Goal: Task Accomplishment & Management: Complete application form

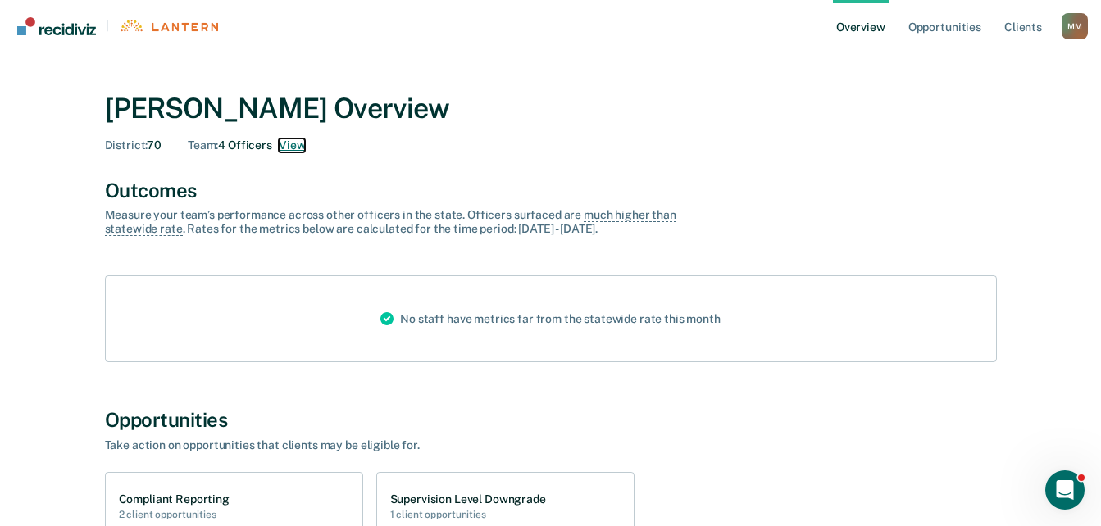
click at [293, 148] on button "View" at bounding box center [292, 145] width 26 height 14
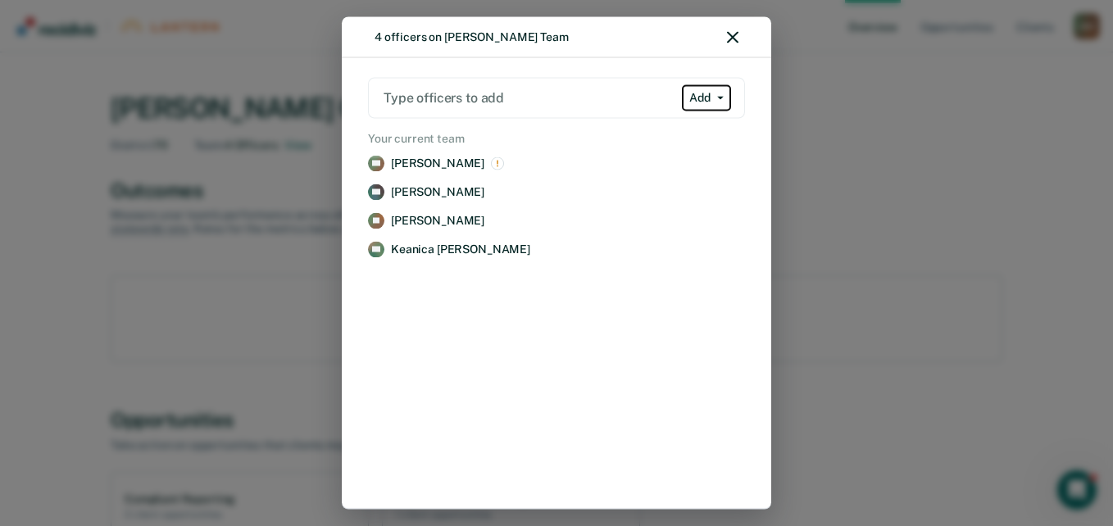
click at [705, 93] on button "Add" at bounding box center [706, 97] width 49 height 26
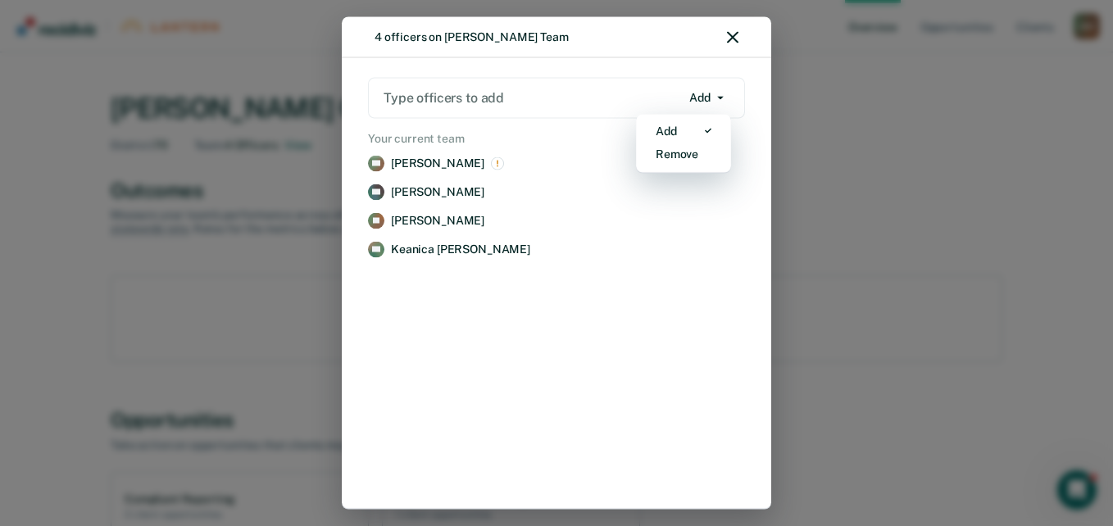
click at [461, 106] on div at bounding box center [532, 98] width 297 height 19
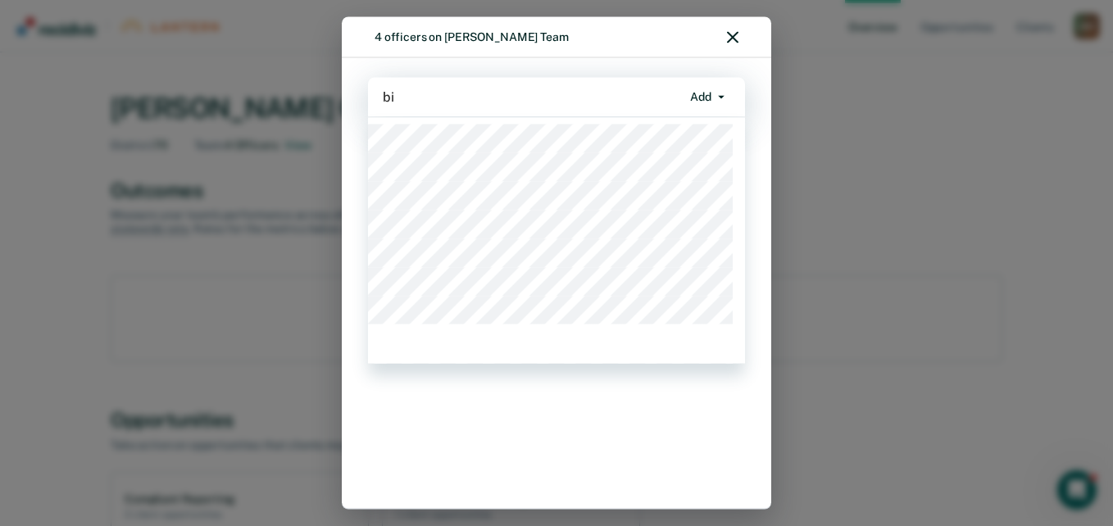
type input "bib"
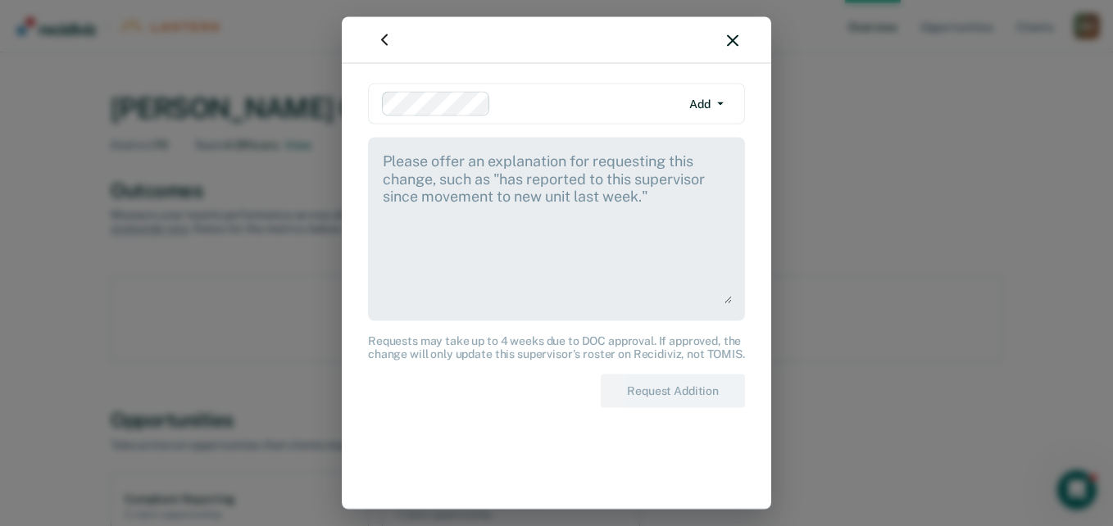
click at [538, 193] on textarea at bounding box center [556, 227] width 351 height 153
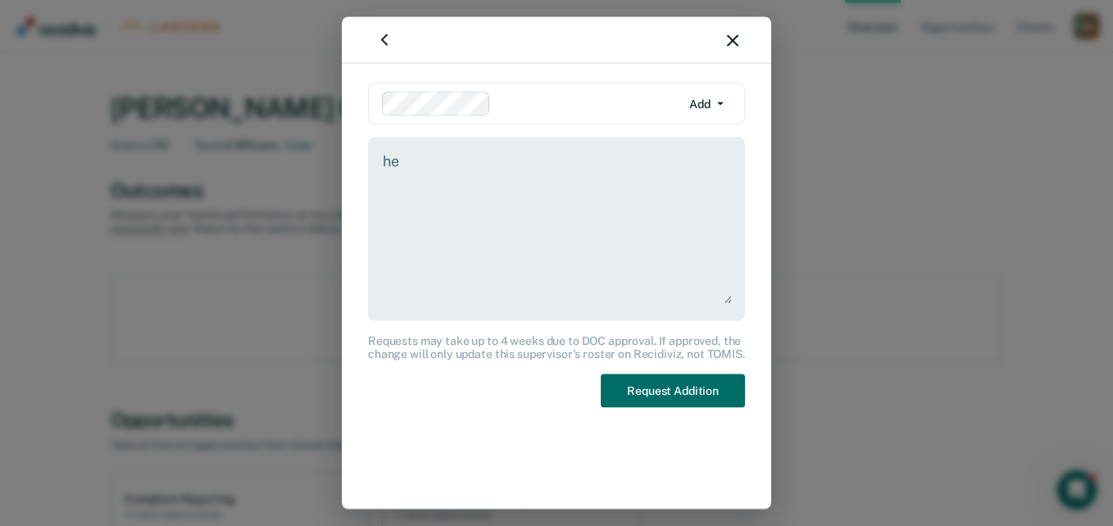
type textarea "h"
drag, startPoint x: 507, startPoint y: 164, endPoint x: 380, endPoint y: 170, distance: 127.2
click at [380, 170] on div "the officer is on my team" at bounding box center [556, 230] width 377 height 184
type textarea "the officer is on my team"
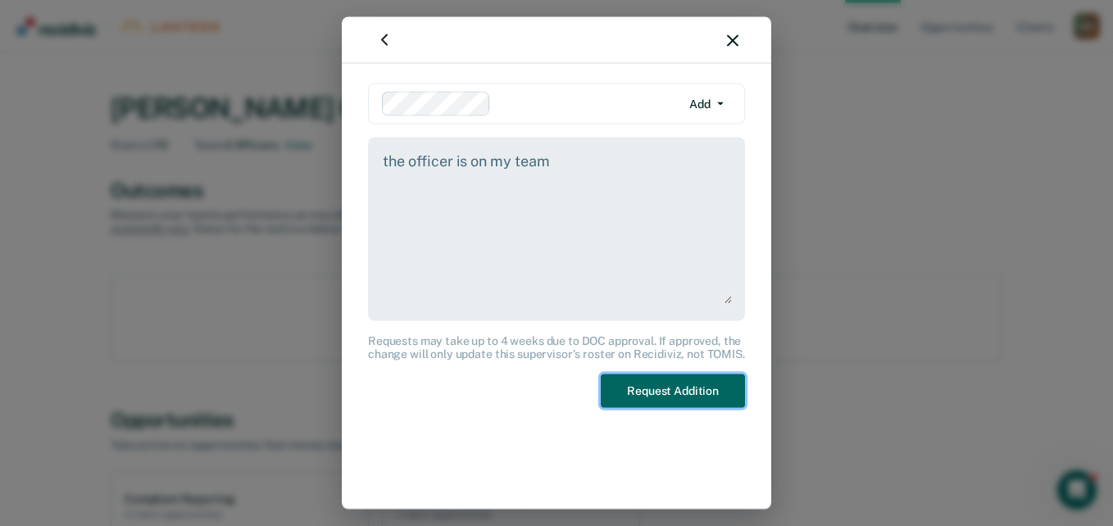
click at [666, 397] on button "Request Addition" at bounding box center [673, 392] width 144 height 34
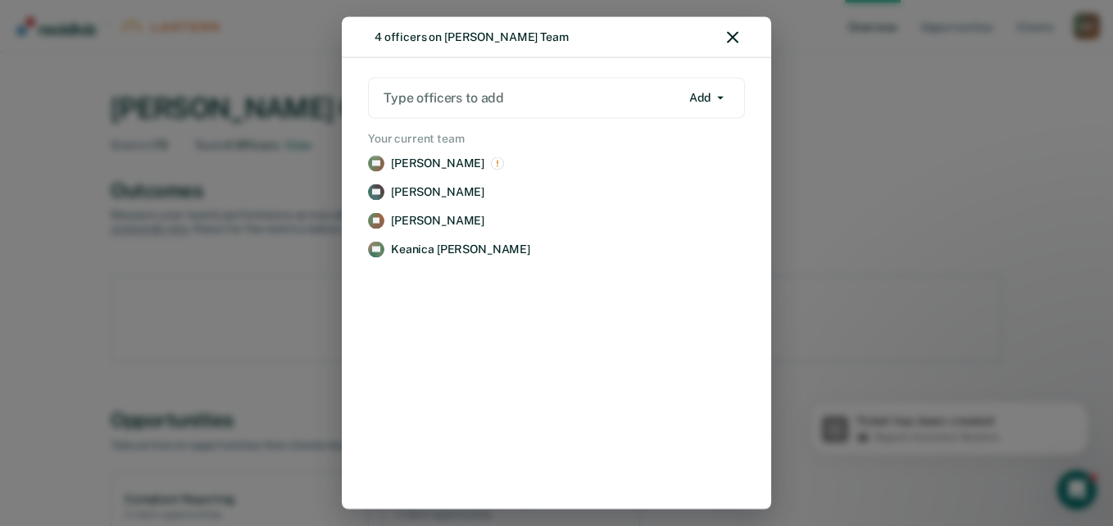
click at [528, 89] on div at bounding box center [532, 98] width 297 height 19
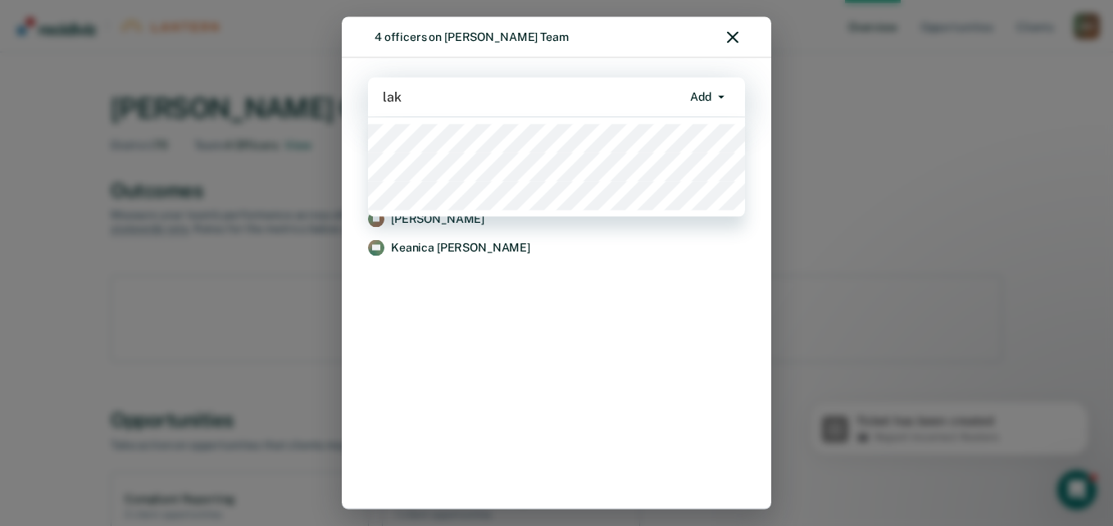
type input "lake"
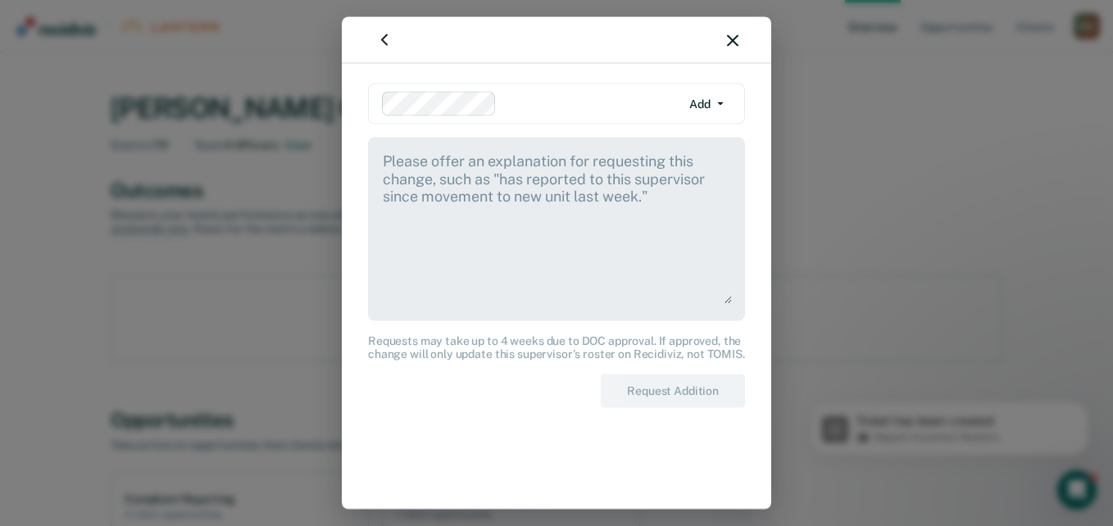
click at [428, 164] on textarea at bounding box center [556, 227] width 351 height 153
paste textarea "the officer is on my team"
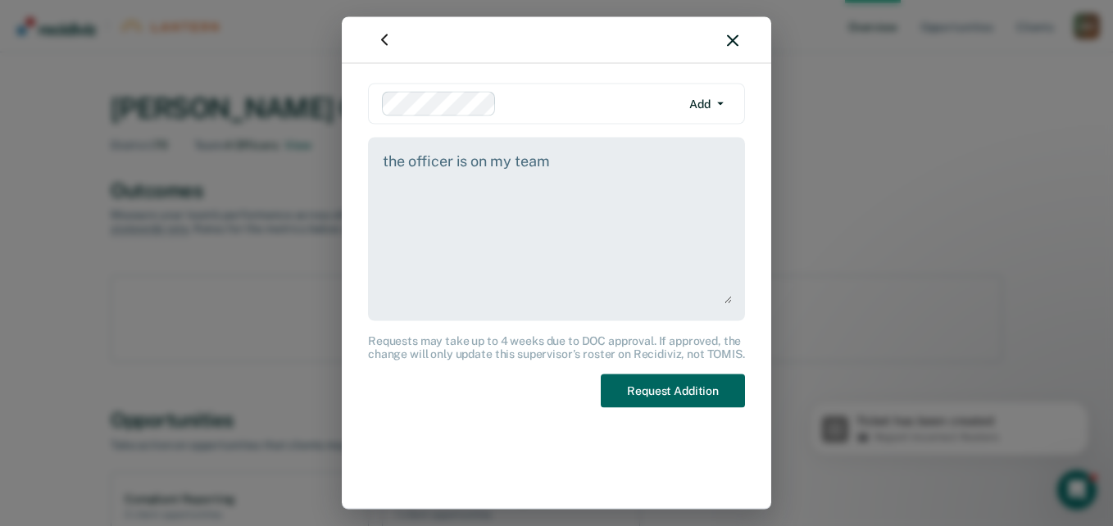
type textarea "the officer is on my team"
click at [650, 393] on button "Request Addition" at bounding box center [673, 392] width 144 height 34
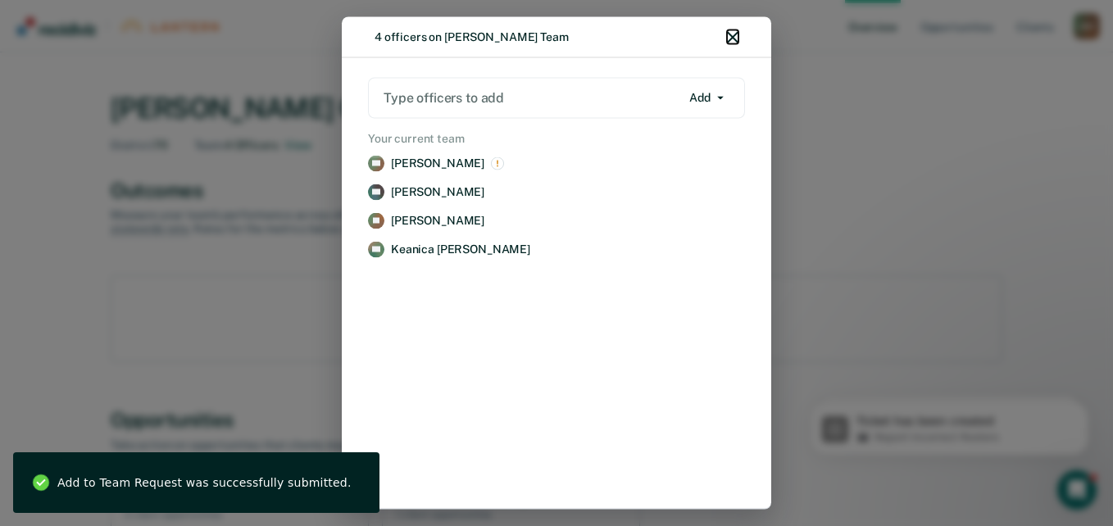
click at [732, 34] on icon "button" at bounding box center [732, 37] width 11 height 11
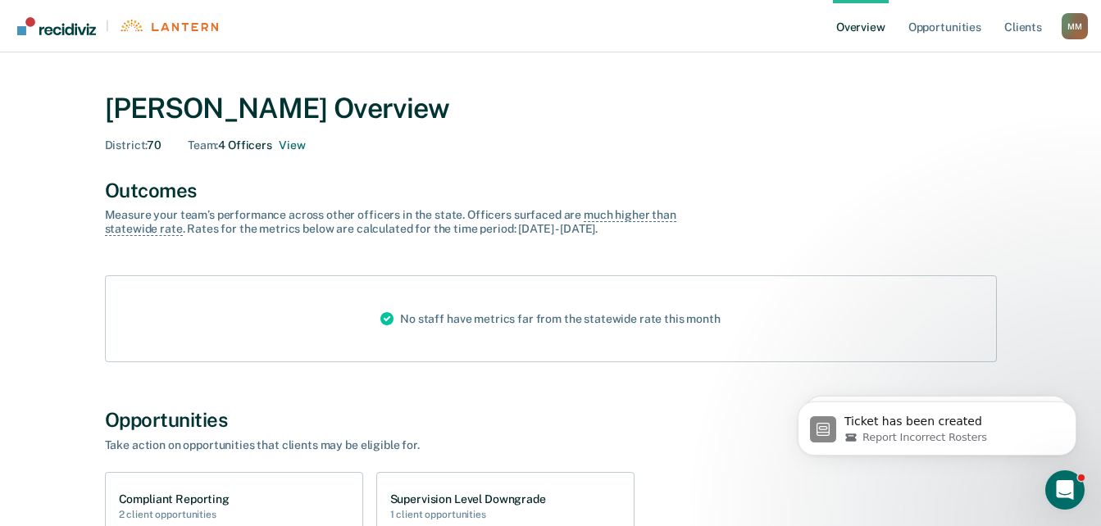
drag, startPoint x: 834, startPoint y: 238, endPoint x: 791, endPoint y: 254, distance: 46.1
click at [835, 238] on div "Outcomes Measure your team’s performance across other officer s in the state. O…" at bounding box center [551, 271] width 892 height 184
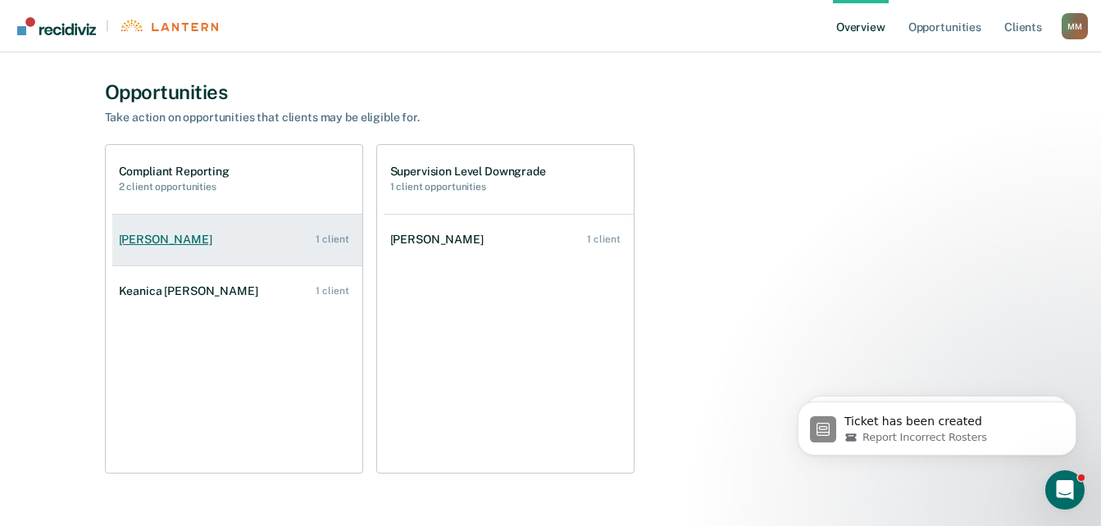
click at [175, 243] on div "[PERSON_NAME]" at bounding box center [169, 240] width 100 height 14
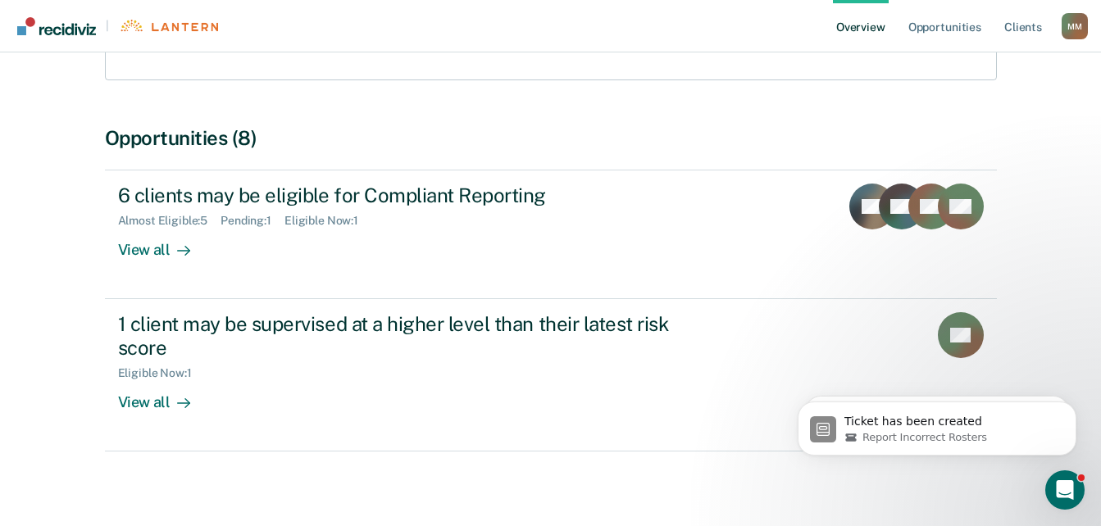
scroll to position [285, 0]
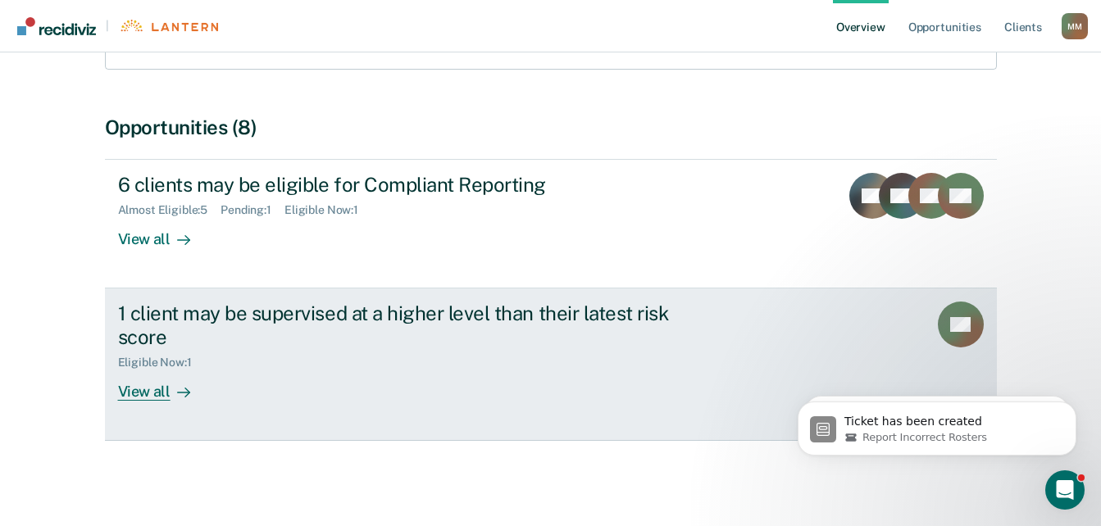
click at [161, 401] on div "View all" at bounding box center [164, 386] width 92 height 32
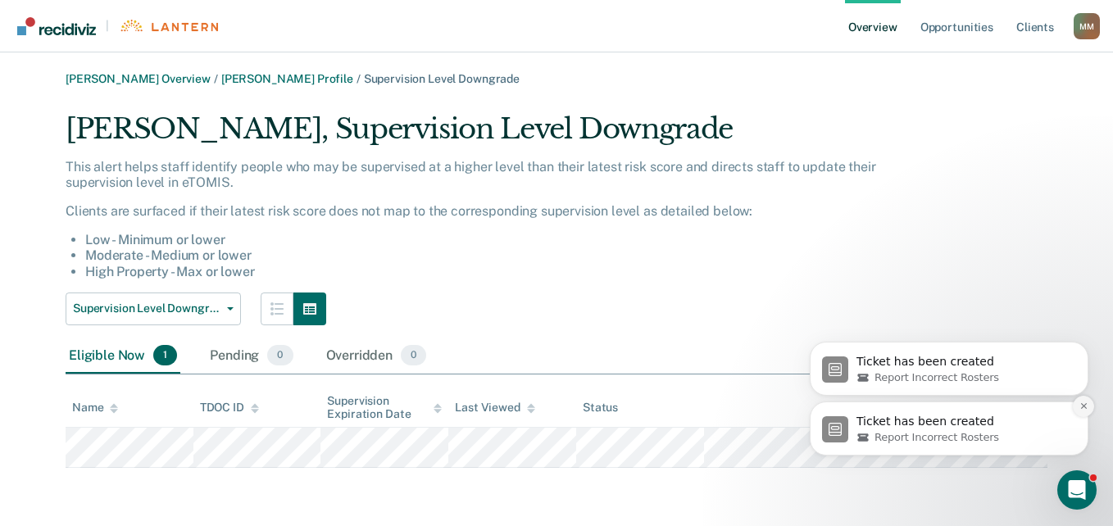
click at [1088, 409] on icon "Dismiss notification" at bounding box center [1083, 406] width 9 height 9
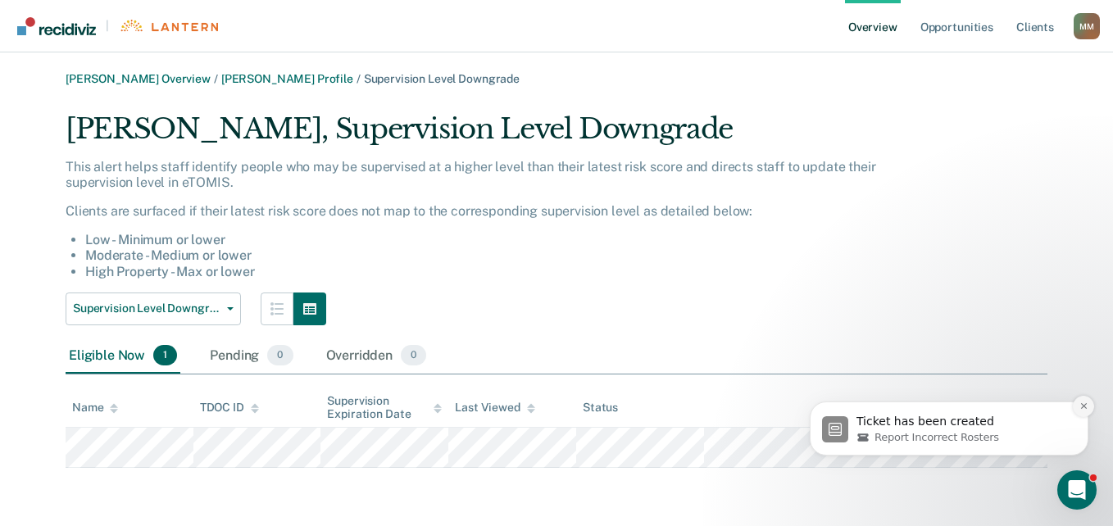
click at [1082, 402] on icon "Dismiss notification" at bounding box center [1083, 406] width 9 height 9
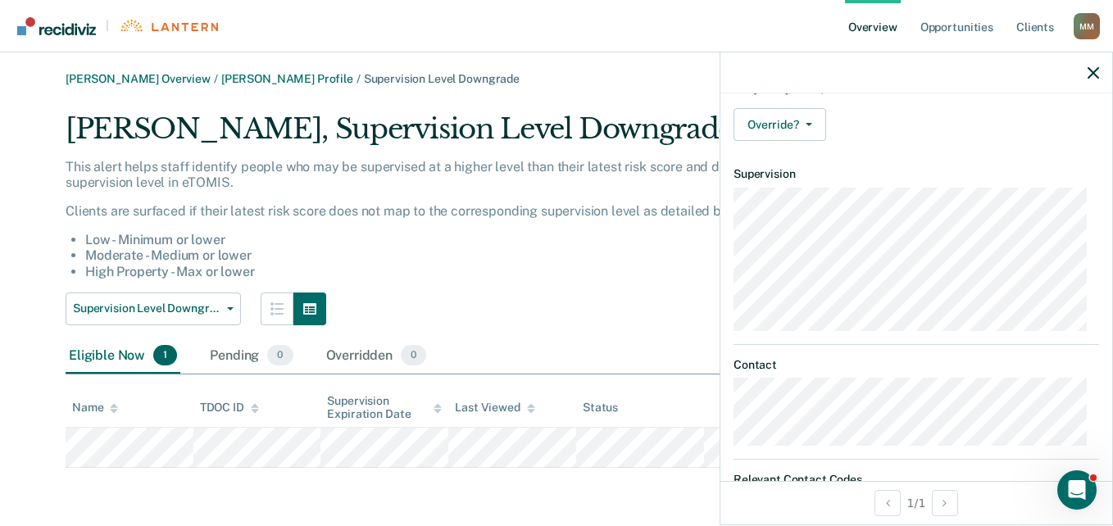
scroll to position [223, 0]
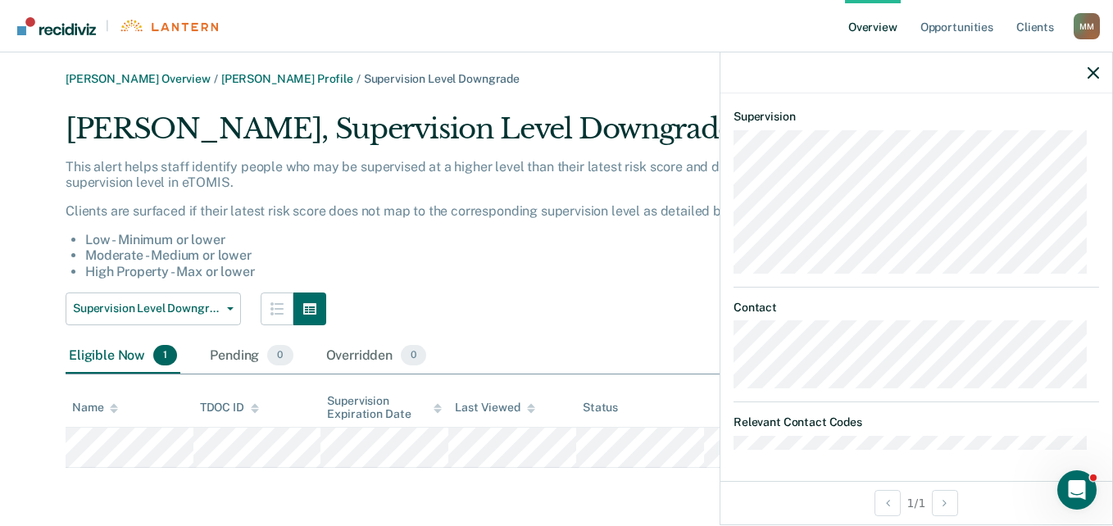
click at [524, 272] on li "High Property - Max or lower" at bounding box center [492, 272] width 815 height 16
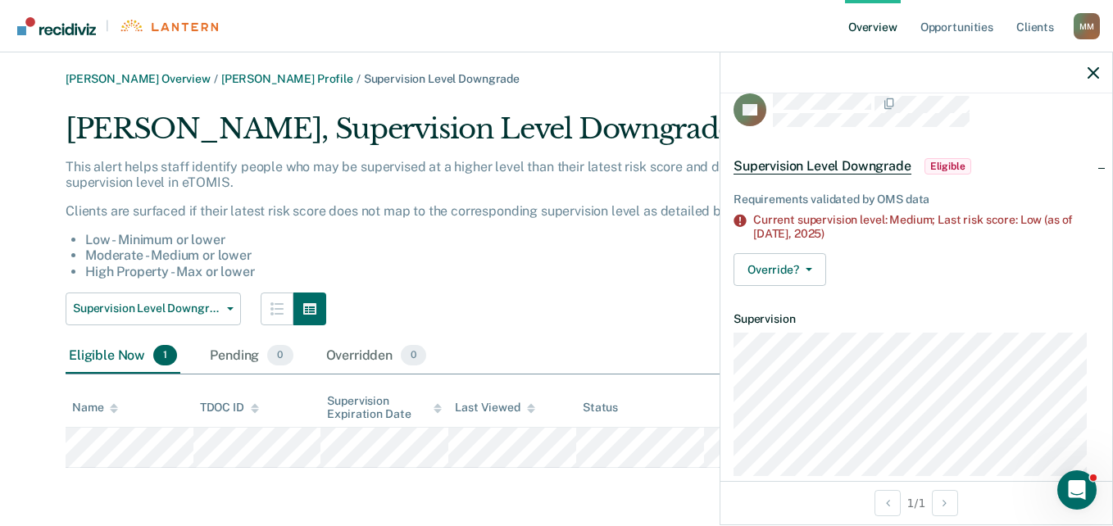
scroll to position [0, 0]
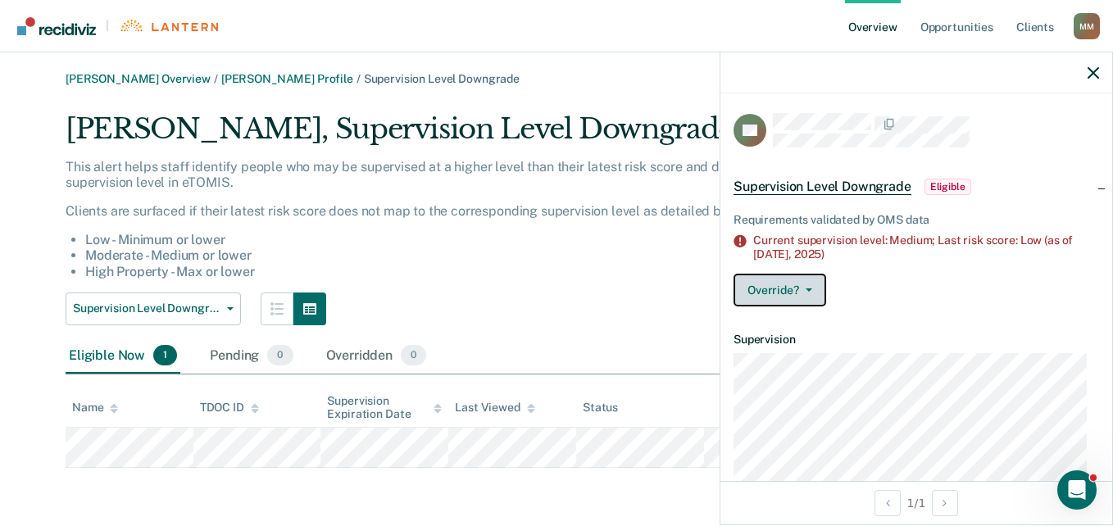
click at [811, 293] on button "Override?" at bounding box center [779, 290] width 93 height 33
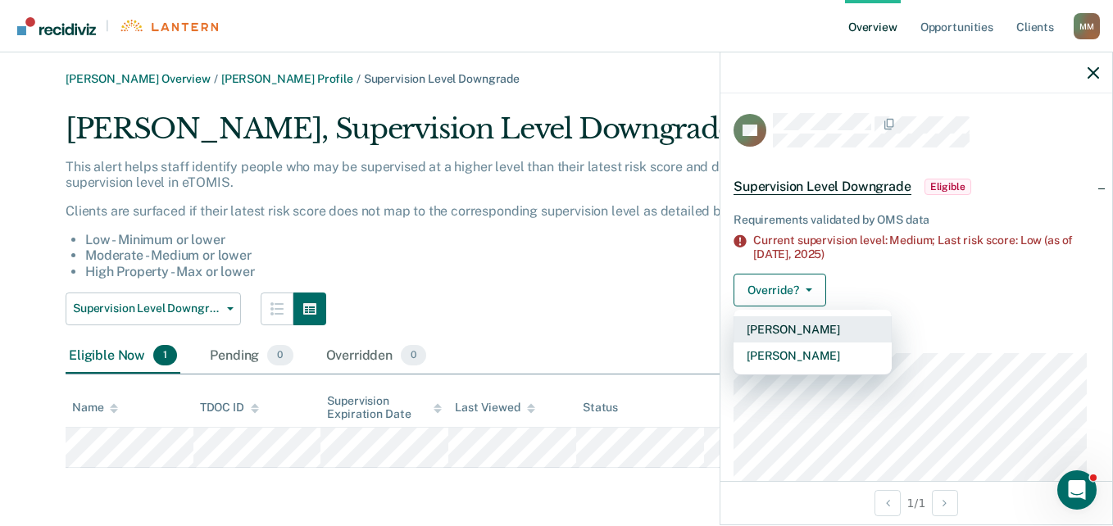
click at [809, 333] on button "[PERSON_NAME]" at bounding box center [812, 329] width 158 height 26
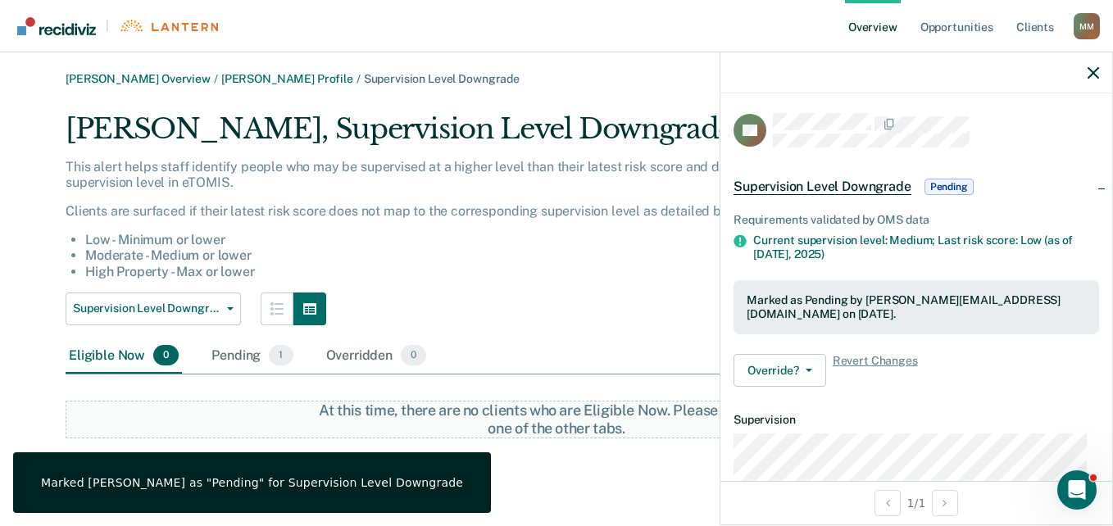
click at [599, 314] on div "Supervision Level Downgrade Compliant Reporting Supervision Level Downgrade" at bounding box center [483, 309] width 835 height 33
click at [254, 363] on div "Pending 1" at bounding box center [252, 356] width 88 height 36
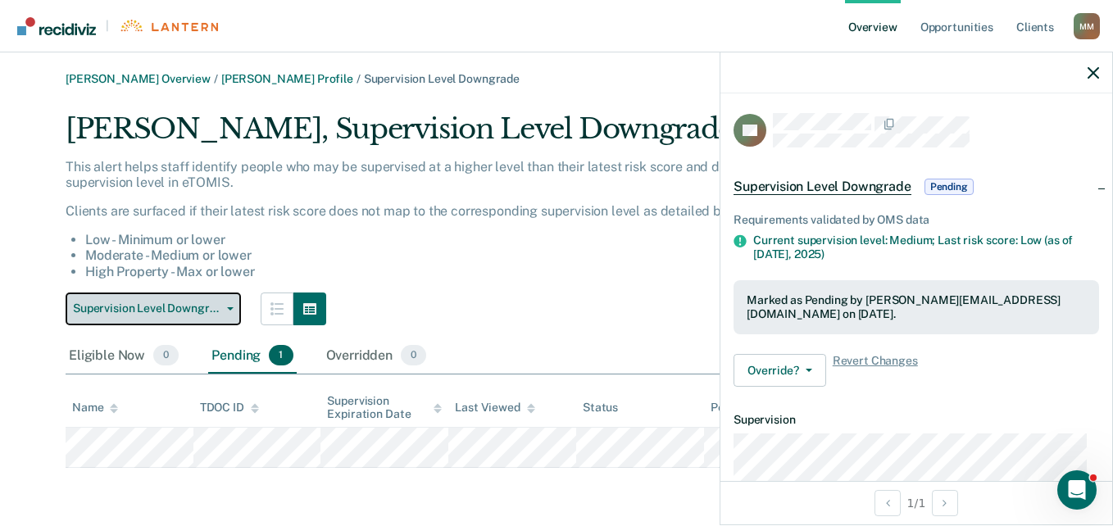
click at [238, 310] on button "Supervision Level Downgrade" at bounding box center [153, 309] width 175 height 33
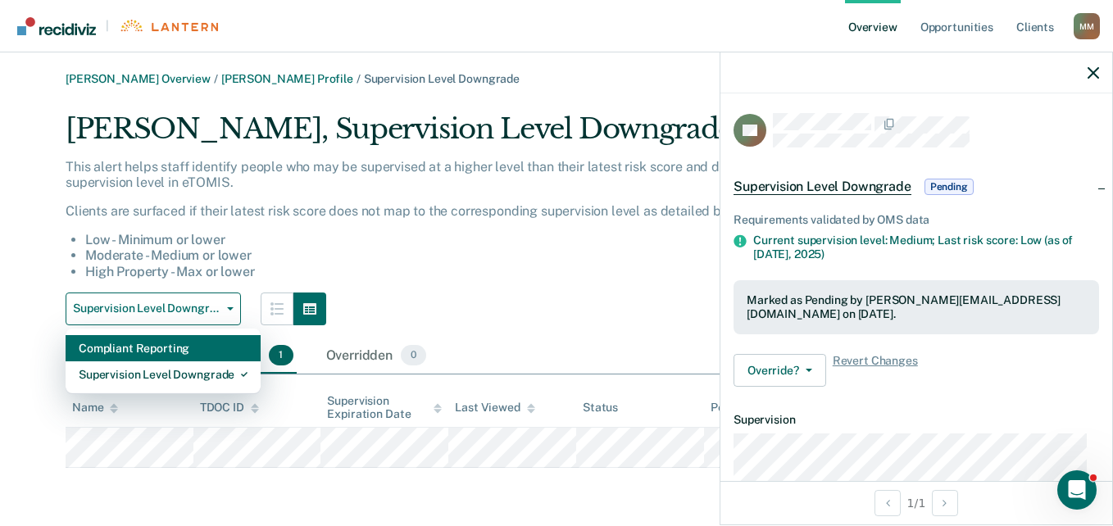
click at [180, 354] on div "Compliant Reporting" at bounding box center [163, 348] width 169 height 26
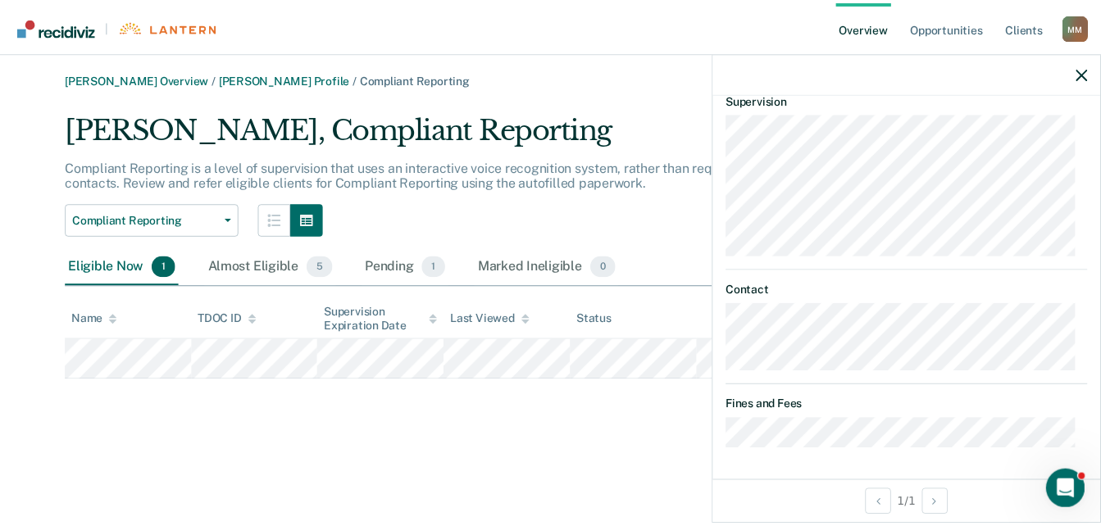
scroll to position [279, 0]
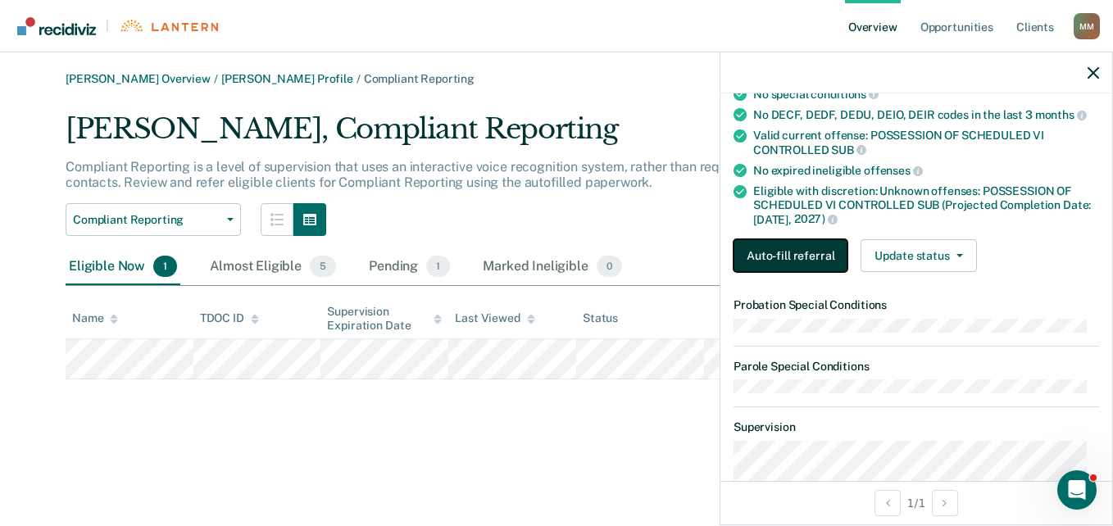
click at [777, 252] on button "Auto-fill referral" at bounding box center [790, 255] width 114 height 33
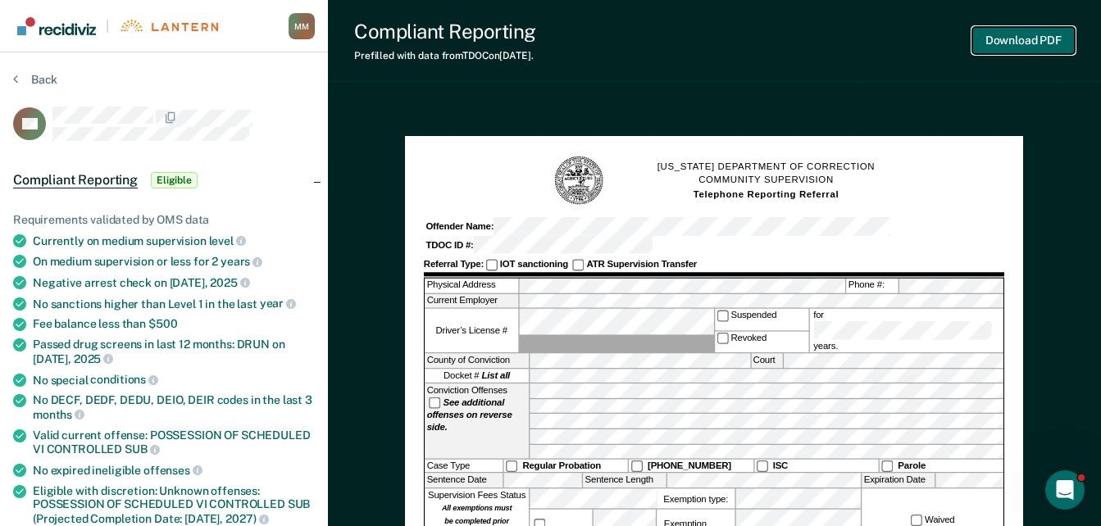
click at [1028, 52] on button "Download PDF" at bounding box center [1023, 40] width 102 height 27
